Goal: Task Accomplishment & Management: Complete application form

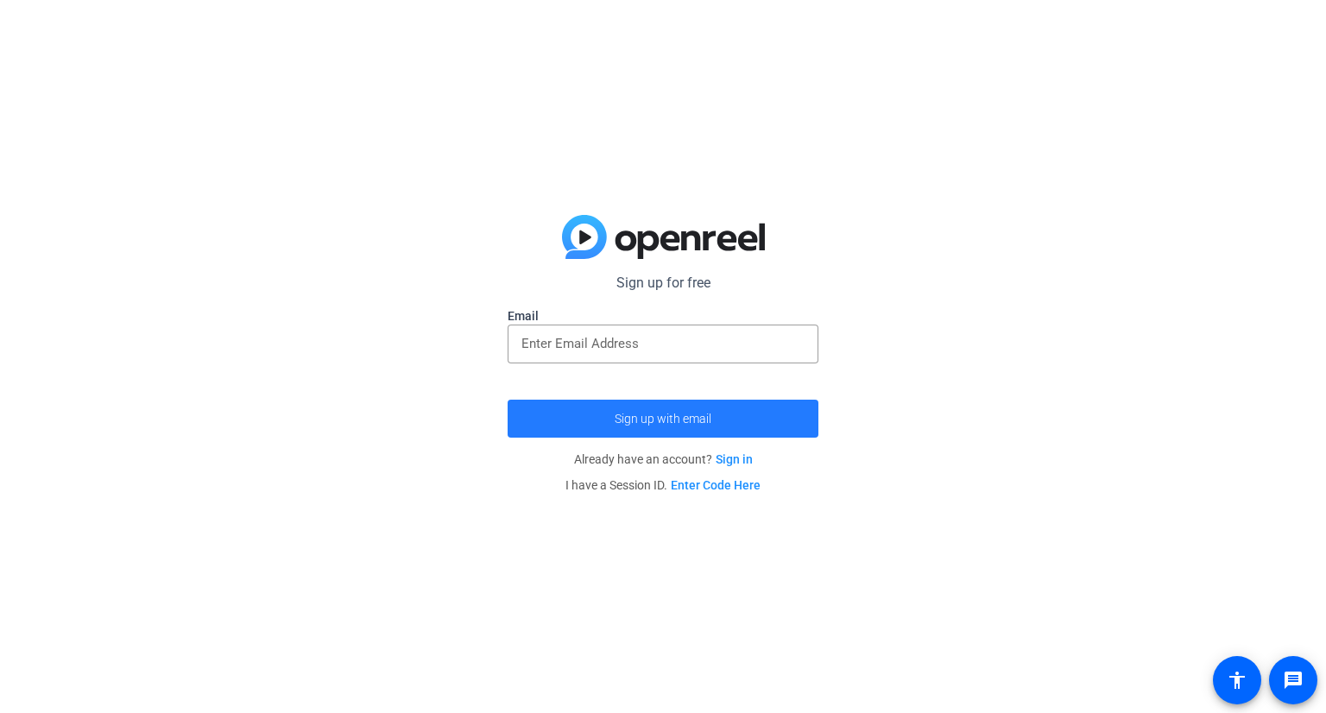
click at [655, 419] on span "Sign up with email" at bounding box center [663, 419] width 97 height 0
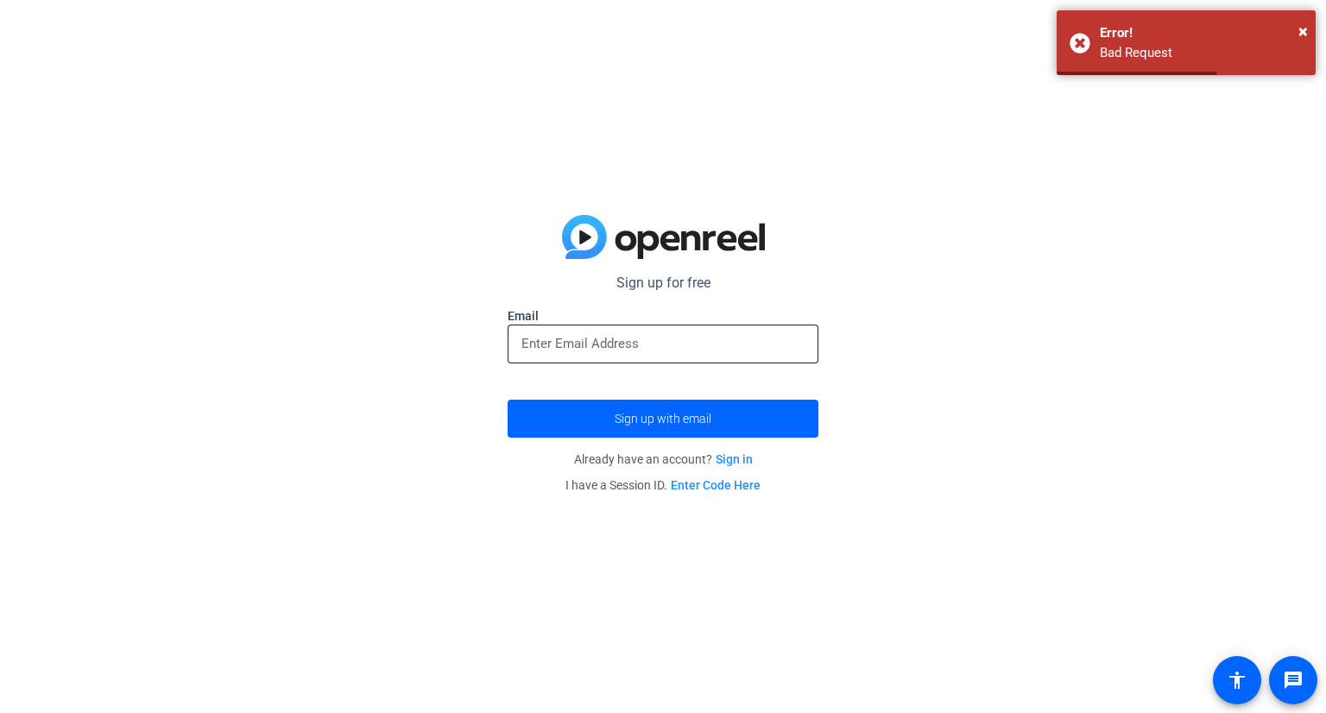
click at [691, 334] on input "email" at bounding box center [662, 343] width 283 height 21
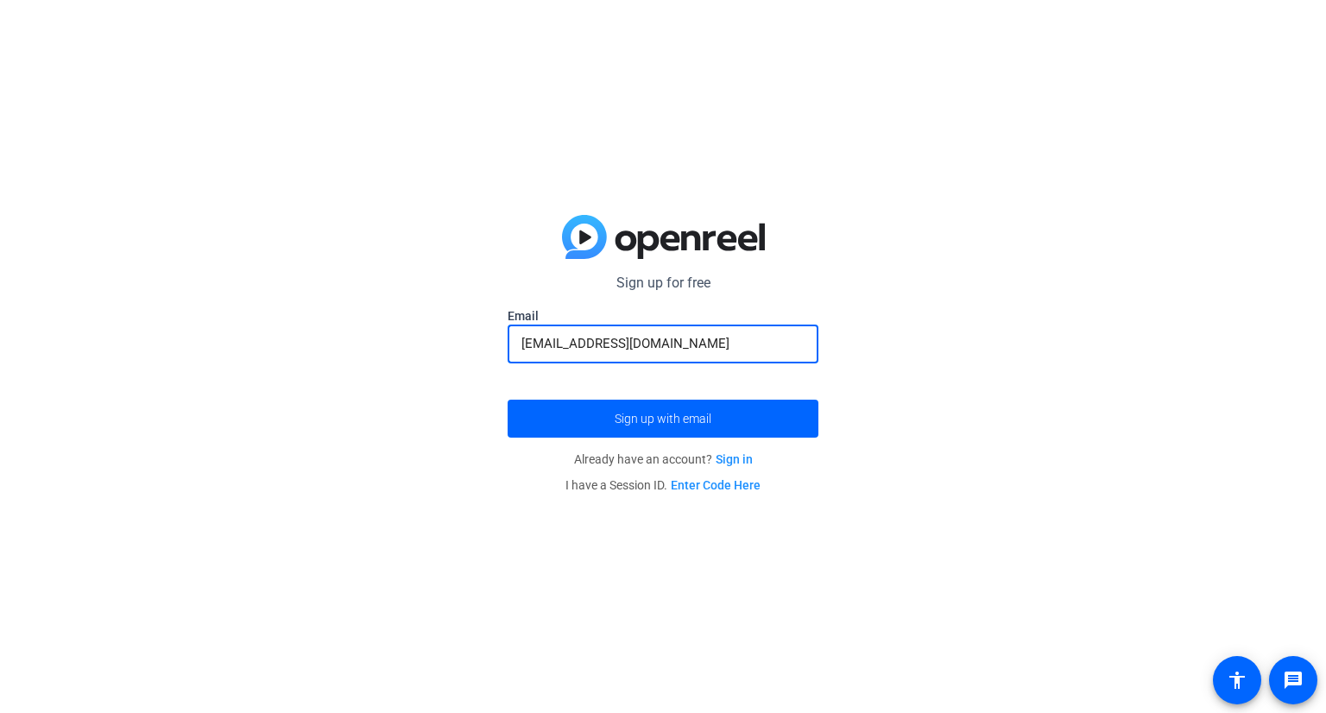
type input "[EMAIL_ADDRESS][DOMAIN_NAME]"
click at [508, 400] on button "Sign up with email" at bounding box center [663, 419] width 311 height 38
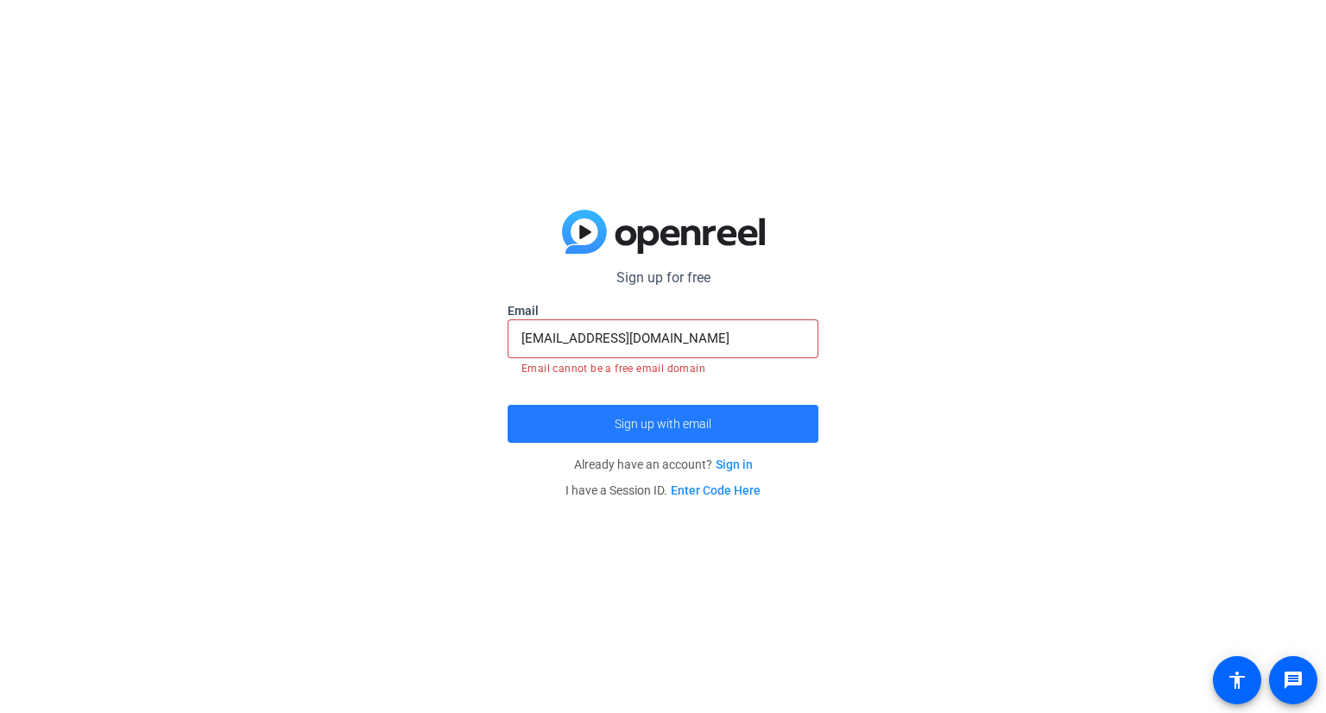
click at [627, 424] on span "Sign up with email" at bounding box center [663, 424] width 97 height 0
click at [634, 424] on span "Sign up with email" at bounding box center [663, 424] width 97 height 0
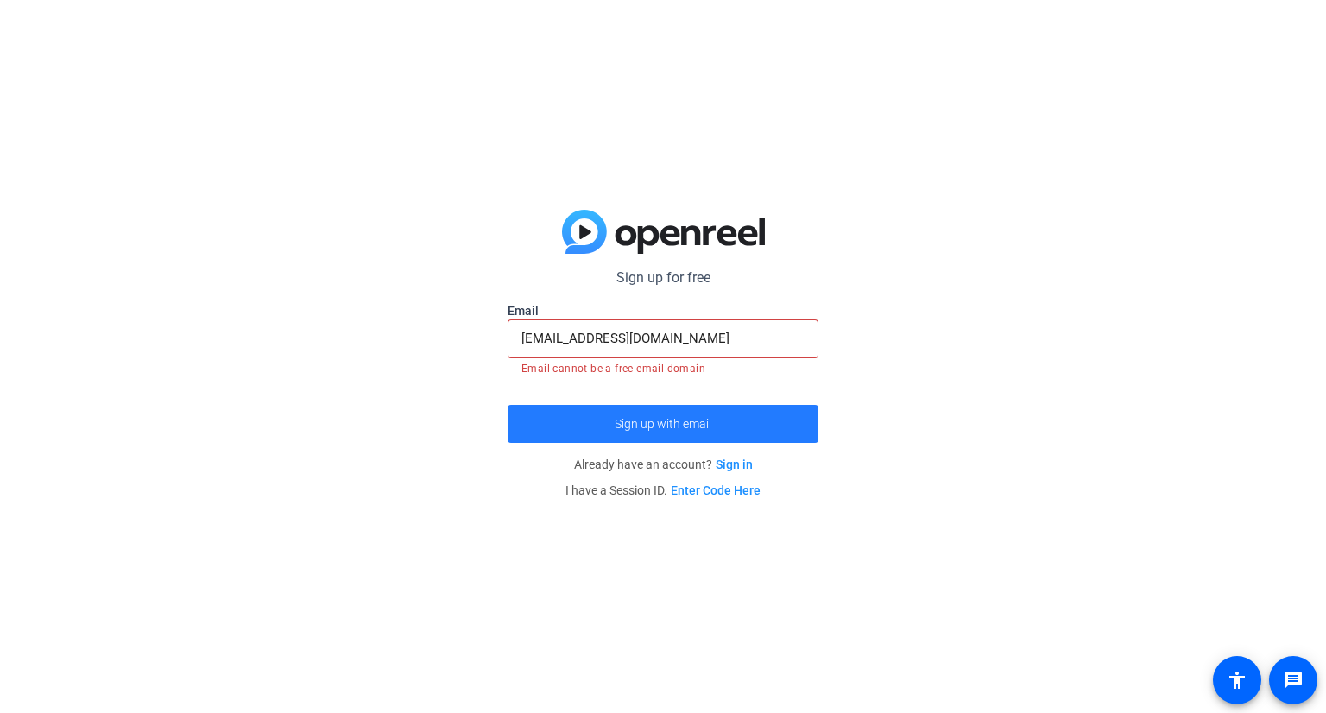
click at [634, 424] on span "Sign up with email" at bounding box center [663, 424] width 97 height 0
